Goal: Task Accomplishment & Management: Manage account settings

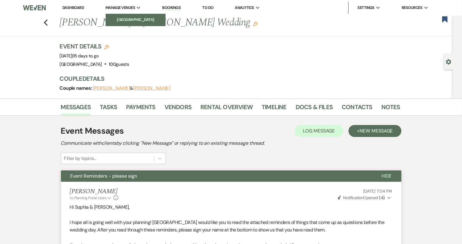
click at [141, 21] on li "[GEOGRAPHIC_DATA]" at bounding box center [136, 20] width 54 height 6
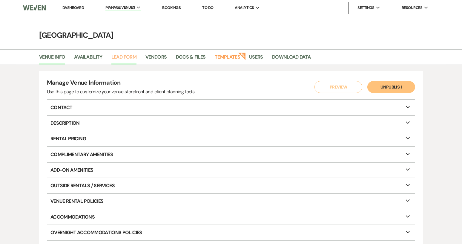
click at [130, 55] on link "Lead Form" at bounding box center [123, 58] width 25 height 11
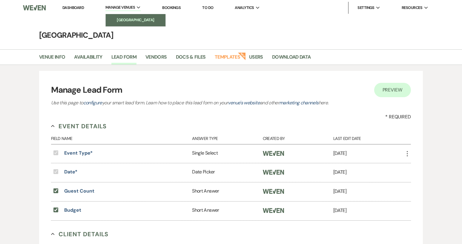
click at [134, 17] on li "[GEOGRAPHIC_DATA]" at bounding box center [136, 20] width 54 height 6
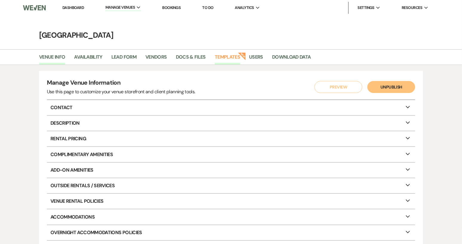
click at [231, 56] on link "Templates" at bounding box center [227, 58] width 25 height 11
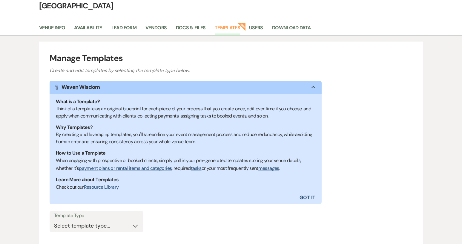
scroll to position [77, 0]
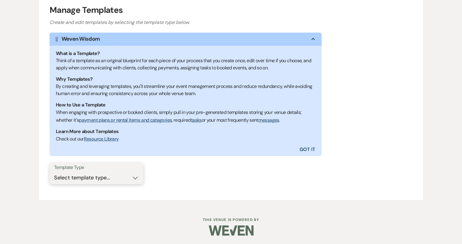
click at [134, 178] on select "Select template type... Task List Message Templates Payment Plan Inventory Item…" at bounding box center [96, 178] width 85 height 12
select select "Message Templates"
click at [54, 172] on select "Select template type... Task List Message Templates Payment Plan Inventory Item…" at bounding box center [96, 178] width 85 height 12
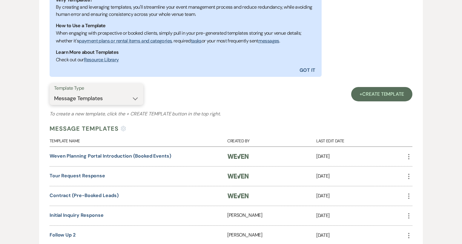
scroll to position [167, 0]
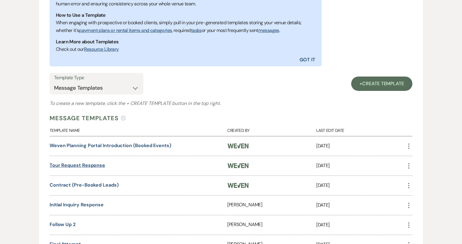
click at [96, 165] on link "Tour Request Response" at bounding box center [78, 165] width 56 height 6
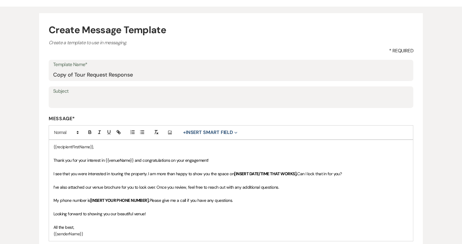
scroll to position [60, 0]
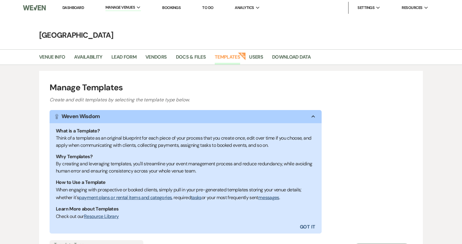
scroll to position [167, 0]
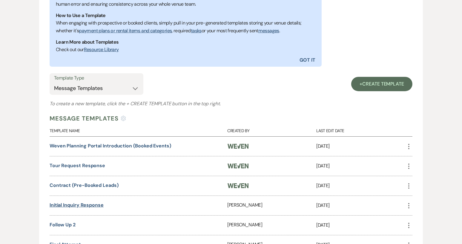
click at [85, 202] on link "Initial Inquiry Response" at bounding box center [77, 205] width 54 height 6
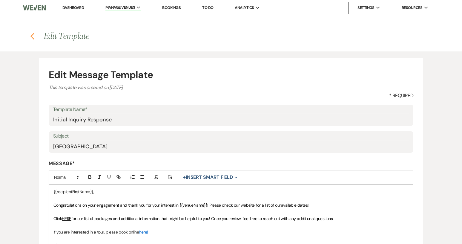
click at [32, 38] on icon "Previous" at bounding box center [32, 36] width 4 height 7
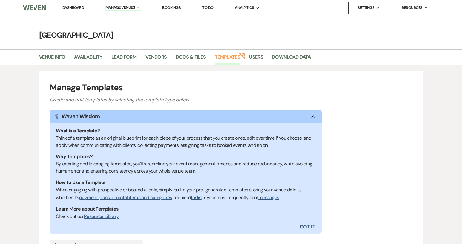
scroll to position [166, 0]
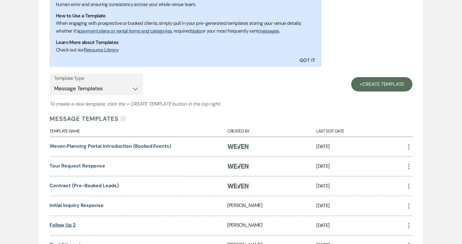
click at [71, 225] on link "Follow up 2" at bounding box center [63, 225] width 26 height 6
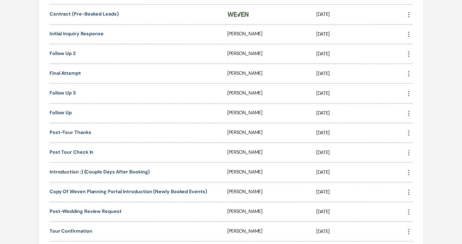
scroll to position [345, 0]
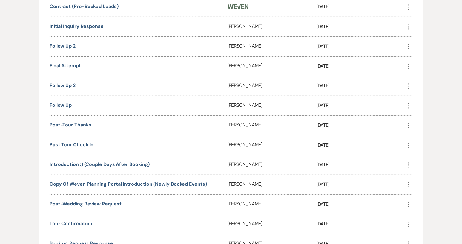
click at [119, 181] on link "Copy of Weven Planning Portal Introduction (Newly Booked Events)" at bounding box center [128, 184] width 157 height 6
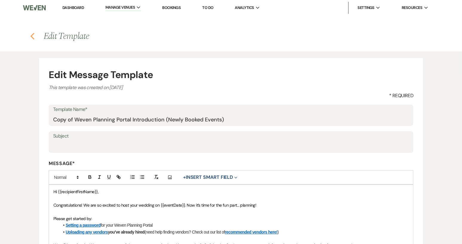
click at [33, 37] on icon "Previous" at bounding box center [32, 36] width 4 height 7
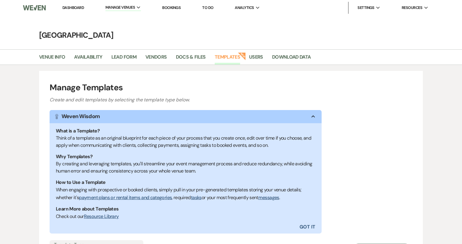
click at [73, 8] on link "Dashboard" at bounding box center [73, 7] width 22 height 5
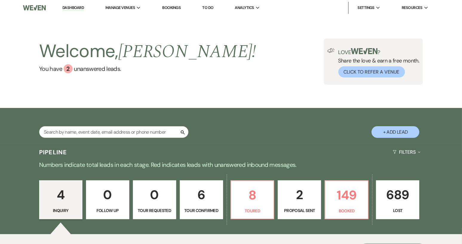
click at [395, 131] on button "+ Add Lead" at bounding box center [396, 132] width 48 height 12
select select "640"
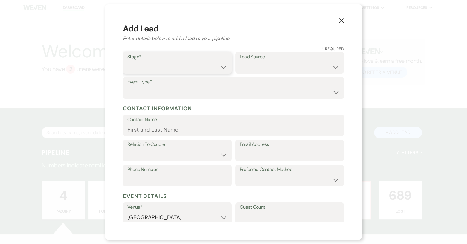
click at [220, 68] on select "Inquiry Follow Up Tour Requested Tour Confirmed Toured Proposal Sent Booked Lost" at bounding box center [177, 67] width 100 height 12
select select "4"
click at [127, 61] on select "Inquiry Follow Up Tour Requested Tour Confirmed Toured Proposal Sent Booked Lost" at bounding box center [177, 67] width 100 height 12
click at [332, 68] on select "Weven Venue Website Instagram Facebook Pinterest Google The Knot Wedding Wire H…" at bounding box center [290, 67] width 100 height 12
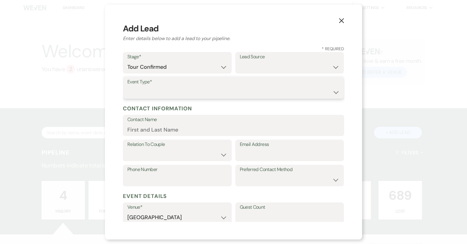
click at [187, 91] on select "Wedding Anniversary Party Baby Shower Bachelorette / Bachelor Party Birthday Pa…" at bounding box center [233, 92] width 212 height 12
select select "1"
click at [127, 86] on select "Wedding Anniversary Party Baby Shower Bachelorette / Bachelor Party Birthday Pa…" at bounding box center [233, 92] width 212 height 12
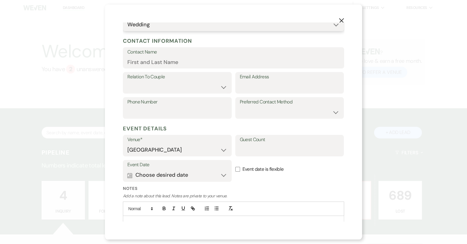
scroll to position [90, 0]
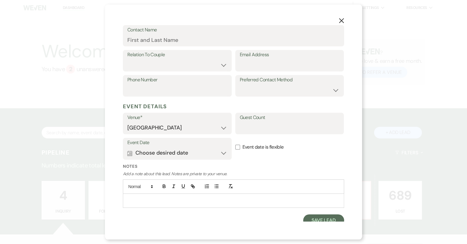
click at [236, 147] on input "Event date is flexible" at bounding box center [237, 147] width 5 height 5
checkbox input "true"
click at [245, 125] on input "Guest Count" at bounding box center [290, 128] width 100 height 12
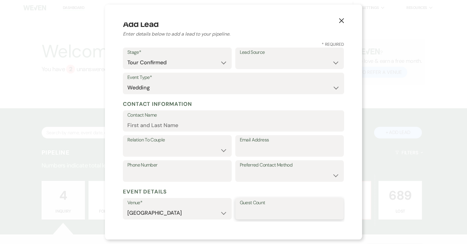
scroll to position [0, 0]
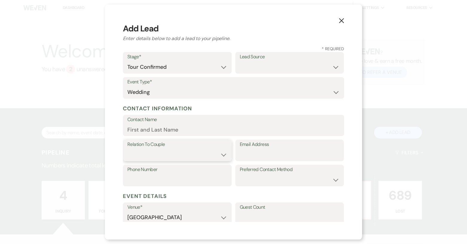
drag, startPoint x: 223, startPoint y: 156, endPoint x: 220, endPoint y: 156, distance: 3.6
click at [223, 156] on select "Couple Planner Parent of Couple Family Member Friend Other" at bounding box center [177, 155] width 100 height 12
select select "1"
click at [127, 149] on select "Couple Planner Parent of Couple Family Member Friend Other" at bounding box center [177, 155] width 100 height 12
click at [247, 155] on input "Email Address" at bounding box center [290, 155] width 100 height 12
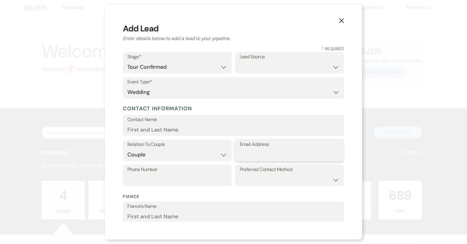
paste input "[PERSON_NAME][EMAIL_ADDRESS][DOMAIN_NAME]"
type input "[PERSON_NAME][EMAIL_ADDRESS][DOMAIN_NAME]"
click at [143, 129] on input "Contact Name" at bounding box center [233, 130] width 212 height 12
type input "[PERSON_NAME]"
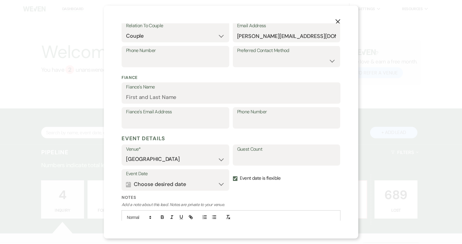
scroll to position [156, 0]
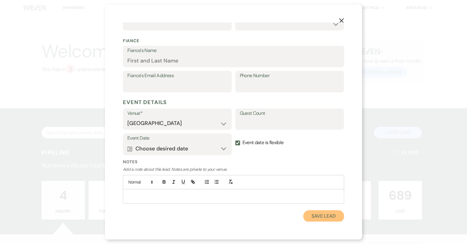
click at [316, 219] on button "Save Lead" at bounding box center [323, 216] width 41 height 12
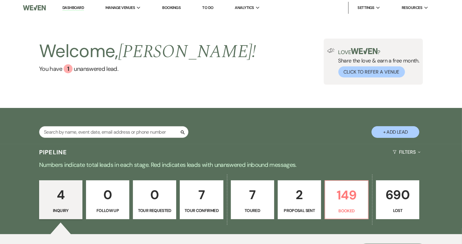
click at [213, 207] on p "Tour Confirmed" at bounding box center [202, 210] width 36 height 7
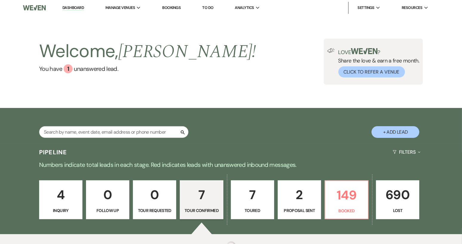
select select "4"
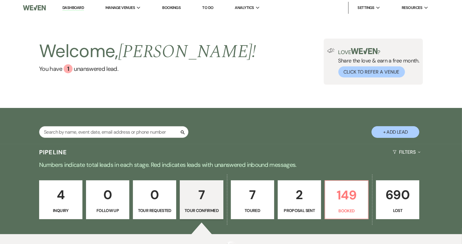
select select "4"
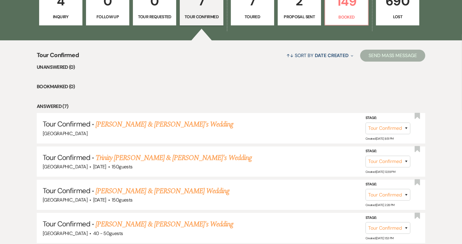
scroll to position [179, 0]
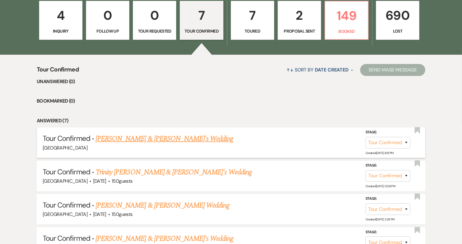
click at [174, 140] on link "[PERSON_NAME] & [PERSON_NAME]'s Wedding" at bounding box center [165, 138] width 138 height 11
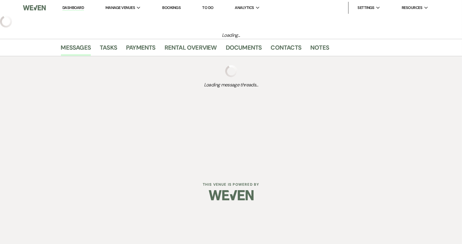
select select "4"
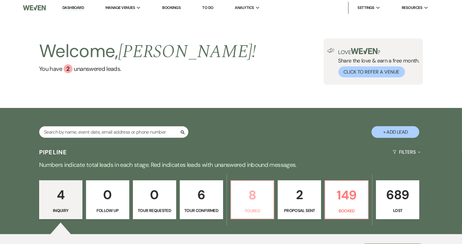
click at [260, 207] on link "8 Toured" at bounding box center [253, 199] width 44 height 39
select select "5"
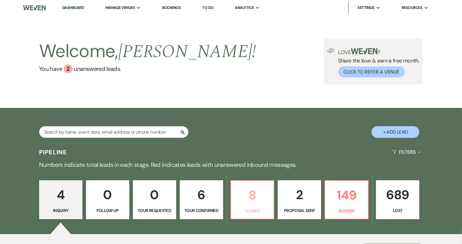
select select "5"
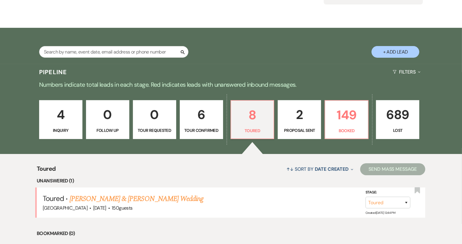
scroll to position [90, 0]
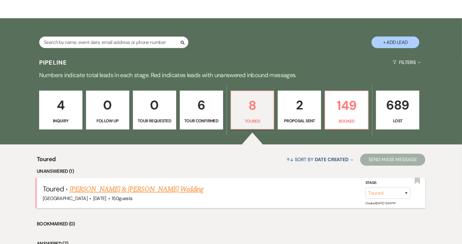
click at [134, 187] on link "Kayla Forrester & Tyler's Wedding" at bounding box center [137, 189] width 134 height 11
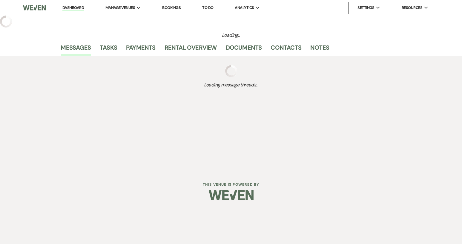
select select "5"
select select "12"
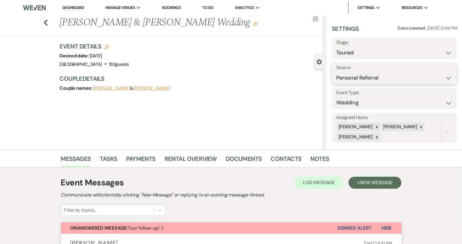
click at [445, 78] on select "Weven Venue Website Instagram Facebook Pinterest Google The Knot Wedding Wire H…" at bounding box center [394, 78] width 116 height 12
click at [316, 160] on link "Notes" at bounding box center [319, 160] width 19 height 13
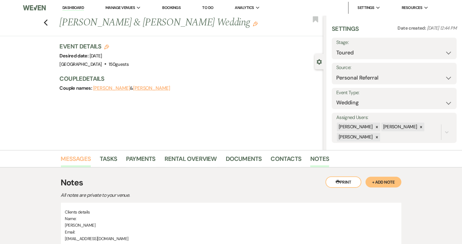
click at [87, 159] on link "Messages" at bounding box center [76, 160] width 30 height 13
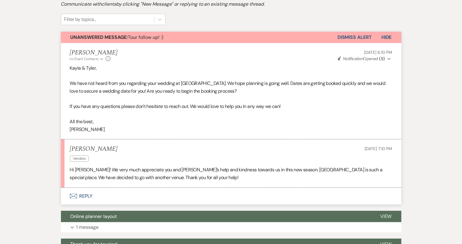
scroll to position [209, 0]
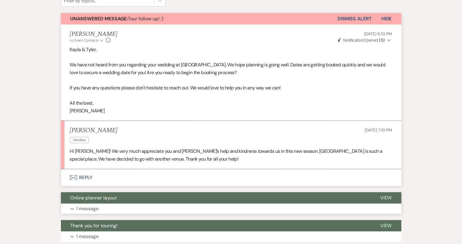
click at [217, 197] on button "Online planner layout" at bounding box center [216, 197] width 310 height 11
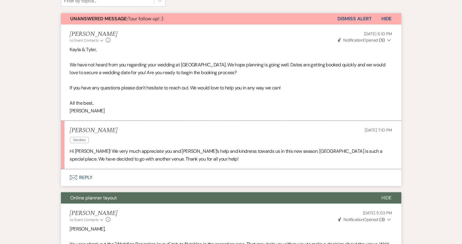
click at [89, 178] on button "Envelope Reply" at bounding box center [231, 177] width 341 height 17
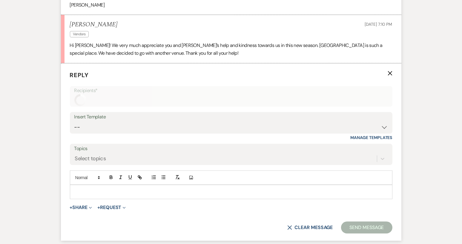
scroll to position [318, 0]
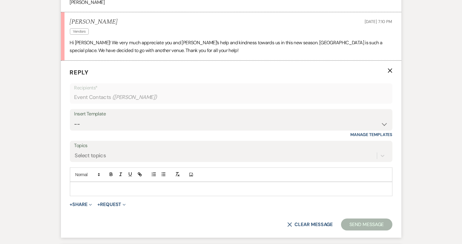
click at [84, 186] on p at bounding box center [231, 189] width 313 height 7
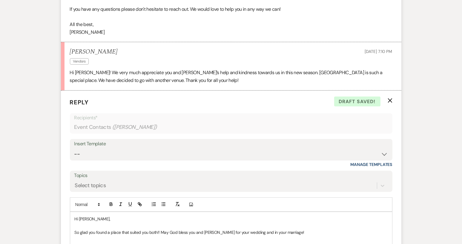
scroll to position [377, 0]
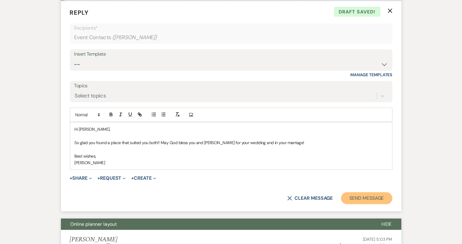
click at [363, 197] on button "Send Message" at bounding box center [366, 198] width 51 height 12
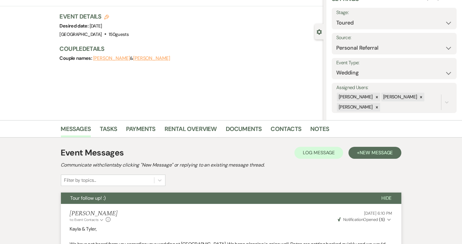
scroll to position [0, 0]
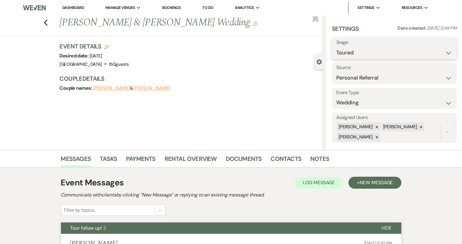
click at [447, 51] on select "Inquiry Follow Up Tour Requested Tour Confirmed Toured Proposal Sent Booked Lost" at bounding box center [394, 53] width 116 height 12
click at [336, 47] on select "Inquiry Follow Up Tour Requested Tour Confirmed Toured Proposal Sent Booked Lost" at bounding box center [394, 53] width 116 height 12
click at [419, 52] on select "Inquiry Follow Up Tour Requested Tour Confirmed Toured Proposal Sent Booked Lost" at bounding box center [379, 53] width 87 height 12
select select "8"
click at [336, 47] on select "Inquiry Follow Up Tour Requested Tour Confirmed Toured Proposal Sent Booked Lost" at bounding box center [379, 53] width 87 height 12
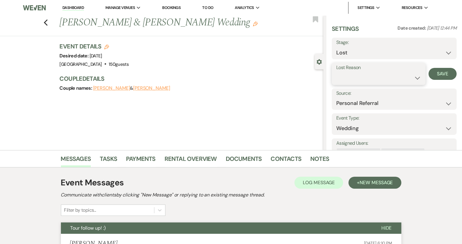
click at [415, 78] on select "Booked Elsewhere Budget Date Unavailable No Response Not a Good Match Capacity …" at bounding box center [378, 78] width 85 height 12
select select "6"
click at [336, 72] on select "Booked Elsewhere Budget Date Unavailable No Response Not a Good Match Capacity …" at bounding box center [378, 78] width 85 height 12
click at [439, 75] on button "Save" at bounding box center [443, 74] width 28 height 12
click at [48, 23] on icon "Previous" at bounding box center [46, 22] width 4 height 7
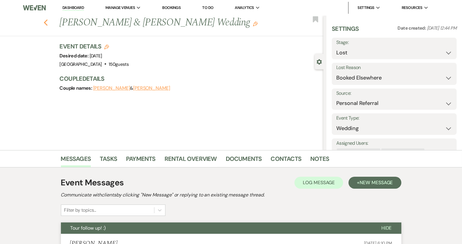
scroll to position [90, 0]
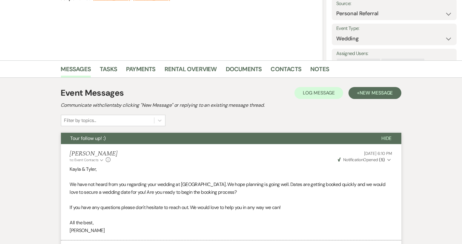
select select "5"
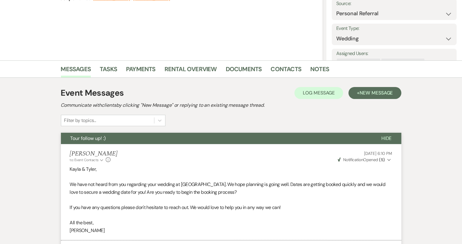
select select "5"
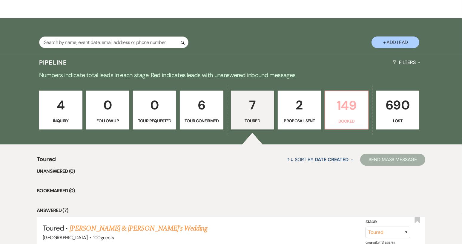
click at [344, 112] on p "149" at bounding box center [347, 105] width 36 height 20
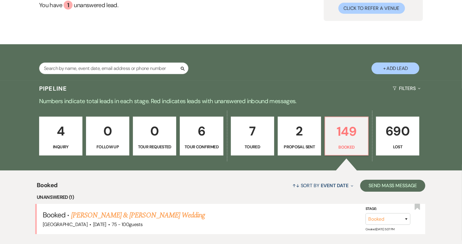
scroll to position [90, 0]
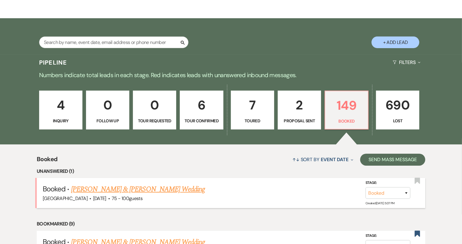
click at [167, 190] on link "Adam Blackstone & Ana Cardona's Wedding" at bounding box center [138, 189] width 134 height 11
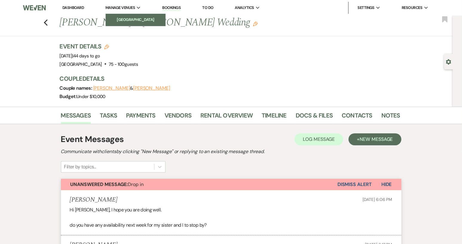
click at [128, 17] on li "[GEOGRAPHIC_DATA]" at bounding box center [136, 20] width 54 height 6
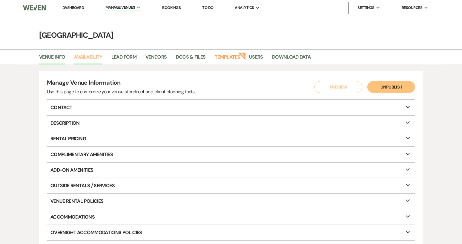
click at [95, 57] on link "Availability" at bounding box center [88, 58] width 28 height 11
select select "2"
select select "2026"
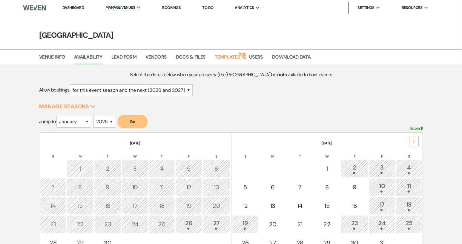
click at [351, 172] on div at bounding box center [354, 173] width 21 height 2
click at [75, 5] on link "Dashboard" at bounding box center [73, 7] width 22 height 5
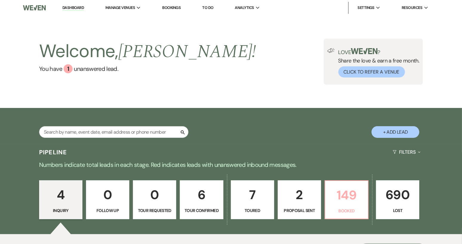
click at [352, 209] on p "Booked" at bounding box center [347, 210] width 36 height 7
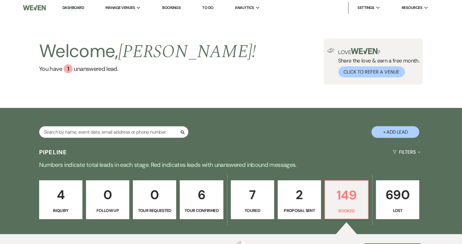
scroll to position [149, 0]
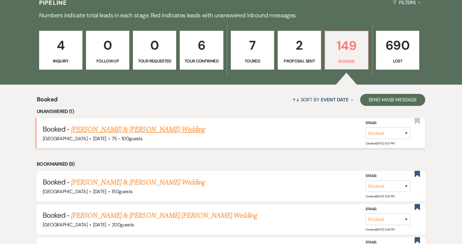
click at [136, 127] on link "Adam Blackstone & Ana Cardona's Wedding" at bounding box center [138, 129] width 134 height 11
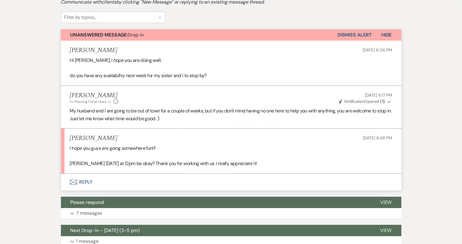
click at [83, 179] on button "Envelope Reply" at bounding box center [231, 182] width 341 height 17
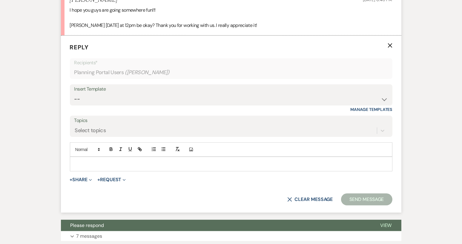
scroll to position [289, 0]
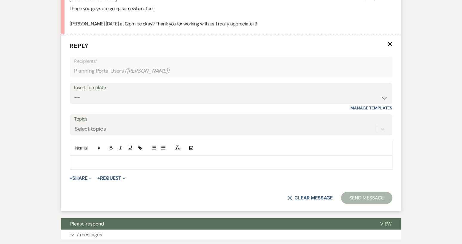
click at [80, 160] on p at bounding box center [231, 162] width 313 height 7
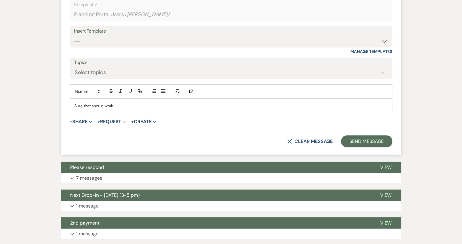
scroll to position [349, 0]
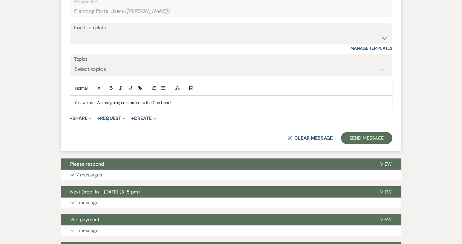
click at [165, 103] on p "Yes, we are! We are going on a cruise to the Carribean!" at bounding box center [231, 102] width 313 height 7
click at [179, 102] on p "Yes, we are! We are going on a cruise to the Caribbean!" at bounding box center [231, 102] width 313 height 7
drag, startPoint x: 159, startPoint y: 102, endPoint x: 180, endPoint y: 100, distance: 21.9
click at [181, 100] on p "Yes, we are! We are going on a cruise to the Caribbean!" at bounding box center [231, 102] width 313 height 7
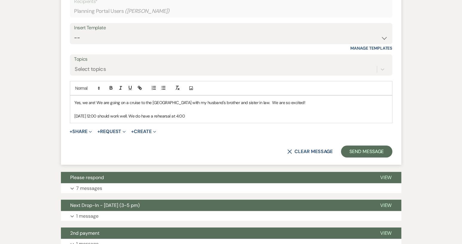
click at [192, 116] on p "Thursday, Oct. 2 at 12:00 should work well. We do have a rehearsal at 4:00" at bounding box center [231, 116] width 313 height 7
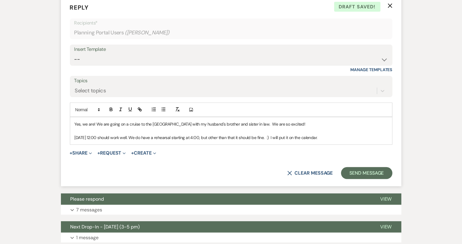
scroll to position [327, 0]
click at [364, 171] on button "Send Message" at bounding box center [366, 173] width 51 height 12
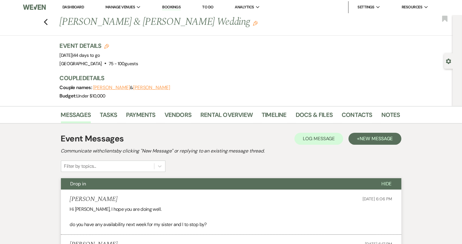
scroll to position [0, 0]
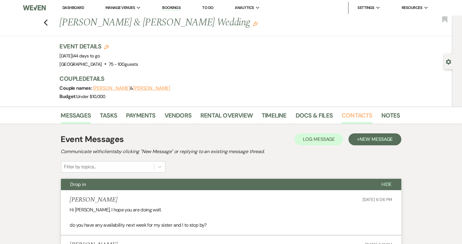
click at [358, 118] on link "Contacts" at bounding box center [357, 117] width 31 height 13
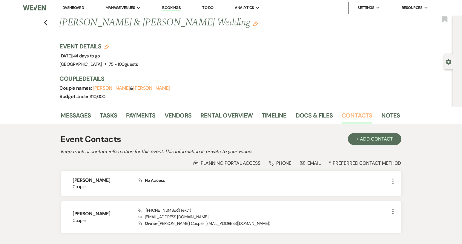
scroll to position [30, 0]
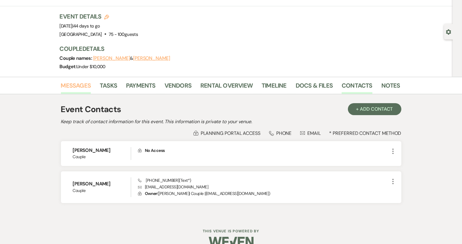
click at [80, 85] on link "Messages" at bounding box center [76, 87] width 30 height 13
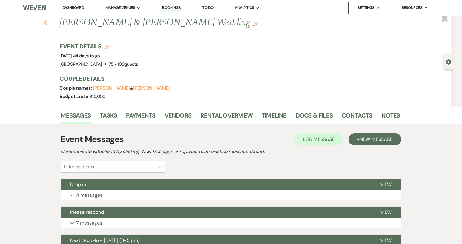
click at [48, 23] on icon "Previous" at bounding box center [46, 22] width 4 height 7
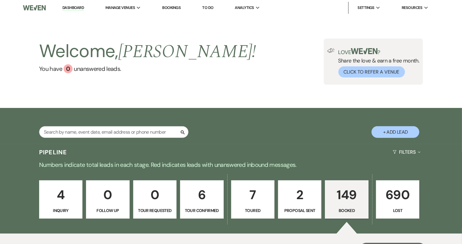
click at [346, 197] on p "149" at bounding box center [347, 195] width 36 height 20
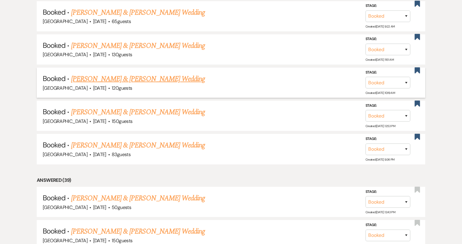
scroll to position [388, 0]
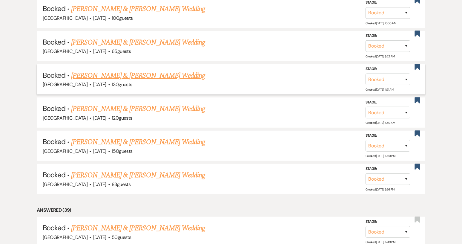
click at [117, 77] on link "McKenzie Bagwell & Jordan Bennefield's Wedding" at bounding box center [138, 75] width 134 height 11
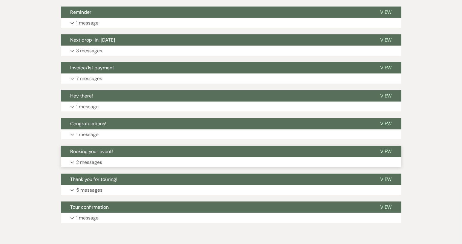
scroll to position [747, 0]
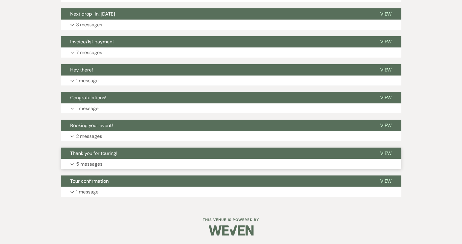
click at [98, 150] on span "Thank you for touring!" at bounding box center [94, 153] width 47 height 6
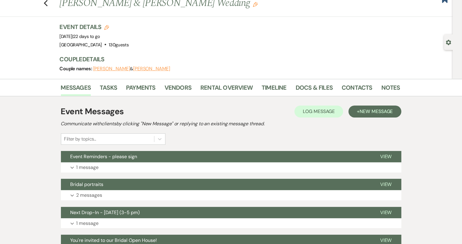
scroll to position [0, 0]
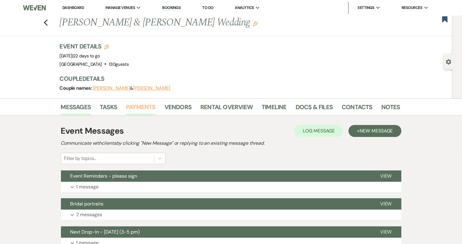
click at [137, 108] on link "Payments" at bounding box center [141, 108] width 30 height 13
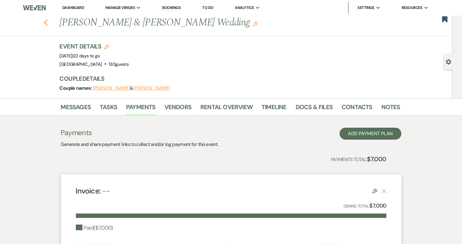
click at [48, 21] on icon "Previous" at bounding box center [46, 22] width 4 height 7
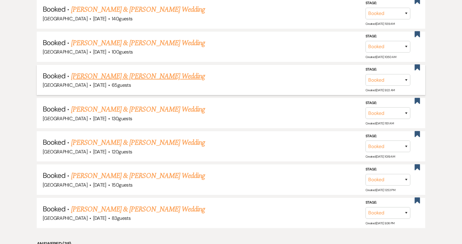
scroll to position [422, 0]
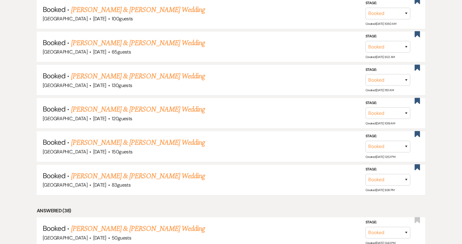
drag, startPoint x: 116, startPoint y: 108, endPoint x: 192, endPoint y: 113, distance: 76.3
click at [116, 108] on link "Elisabeth Calcutt & Ricky Fernandez's Wedding" at bounding box center [138, 109] width 134 height 11
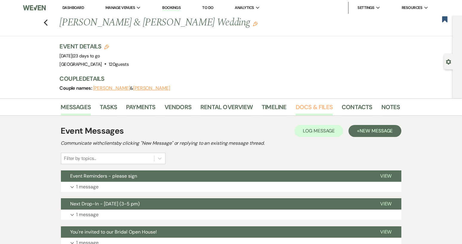
click at [319, 105] on link "Docs & Files" at bounding box center [314, 108] width 37 height 13
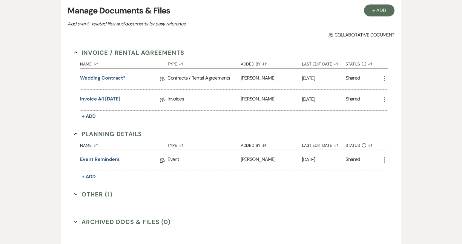
scroll to position [149, 0]
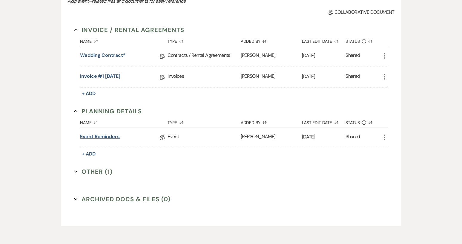
click at [114, 137] on link "Event Reminders" at bounding box center [100, 137] width 40 height 9
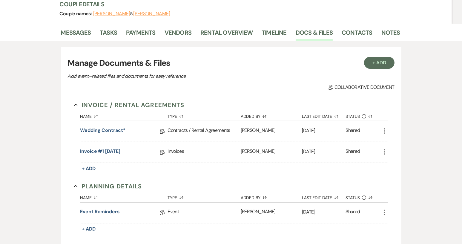
scroll to position [90, 0]
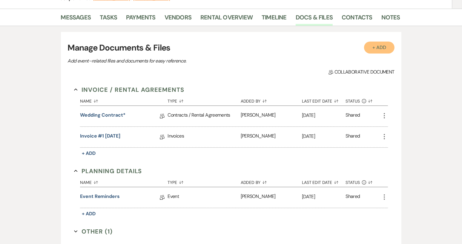
click at [382, 48] on button "+ Add" at bounding box center [379, 48] width 30 height 12
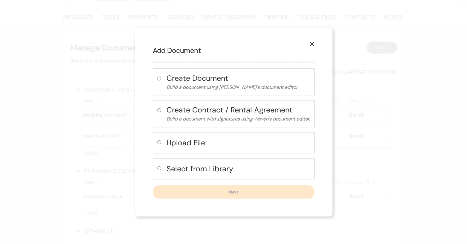
click at [160, 140] on label at bounding box center [160, 144] width 6 height 10
click at [160, 140] on input "radio" at bounding box center [159, 142] width 4 height 4
radio input "true"
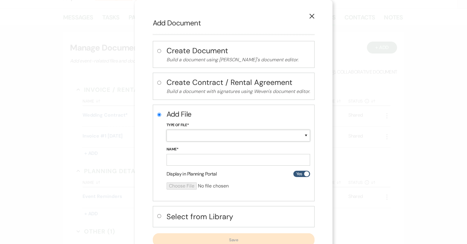
click at [304, 135] on select "Special Event Insurance Vendor Certificate of Insurance Contracts / Rental Agre…" at bounding box center [237, 136] width 143 height 12
select select "19"
click at [166, 130] on select "Special Event Insurance Vendor Certificate of Insurance Contracts / Rental Agre…" at bounding box center [237, 136] width 143 height 12
click at [180, 159] on input "Name*" at bounding box center [237, 160] width 143 height 12
paste input "Ricky Fernandez event insurance"
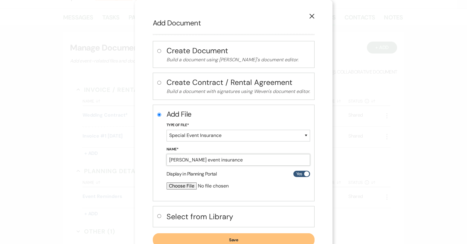
type input "Ricky Fernandez event insurance"
click at [191, 185] on input "file" at bounding box center [222, 185] width 112 height 7
type input "C:\fakepath\Ricky Fernandez event insurance.jpeg"
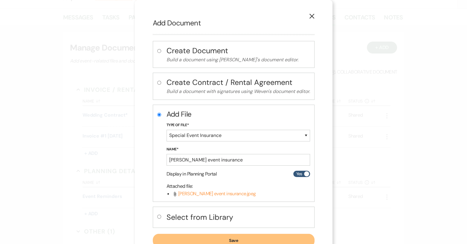
click at [215, 237] on button "Save" at bounding box center [234, 240] width 162 height 13
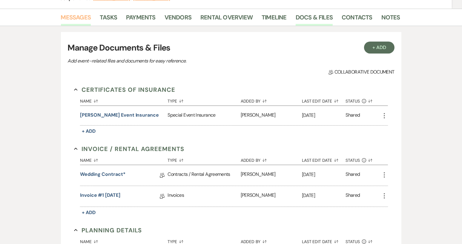
click at [75, 16] on link "Messages" at bounding box center [76, 19] width 30 height 13
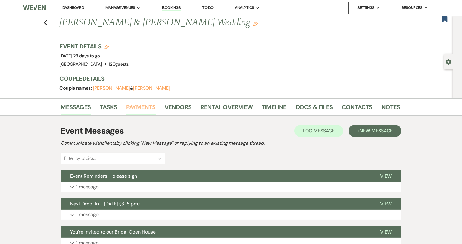
click at [143, 107] on link "Payments" at bounding box center [141, 108] width 30 height 13
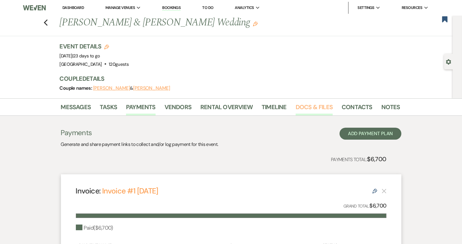
click at [321, 108] on link "Docs & Files" at bounding box center [314, 108] width 37 height 13
